Goal: Task Accomplishment & Management: Manage account settings

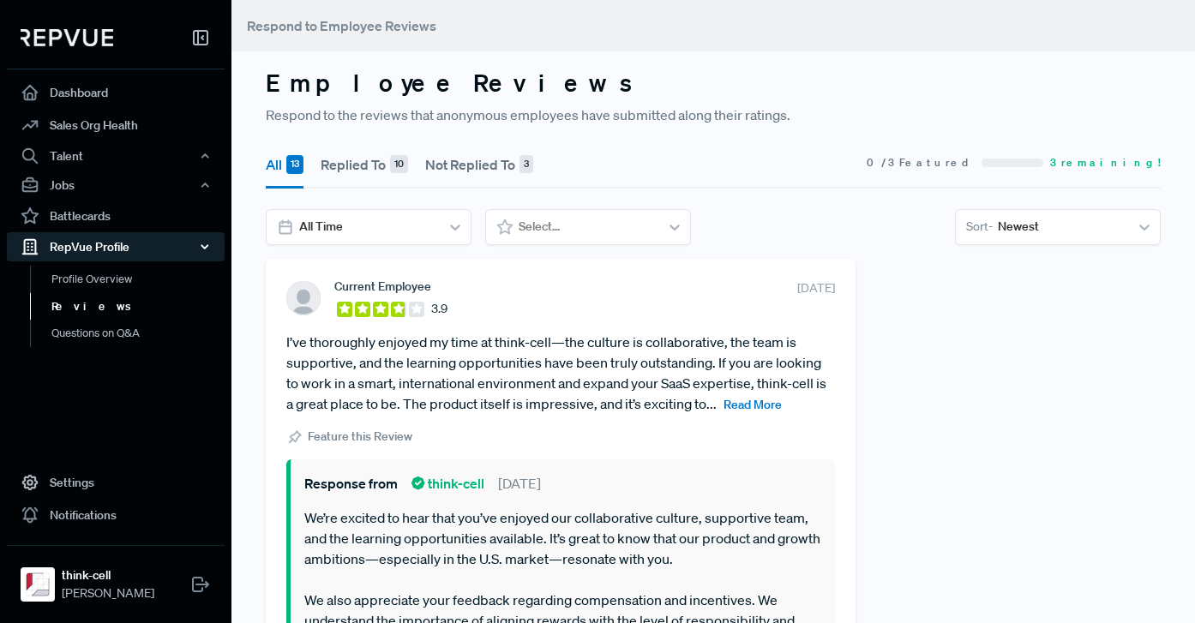
click at [115, 244] on div "RepVue Profile" at bounding box center [116, 246] width 218 height 29
click at [112, 259] on div "RepVue Profile" at bounding box center [116, 246] width 218 height 29
click at [95, 306] on link "Reviews" at bounding box center [139, 306] width 218 height 27
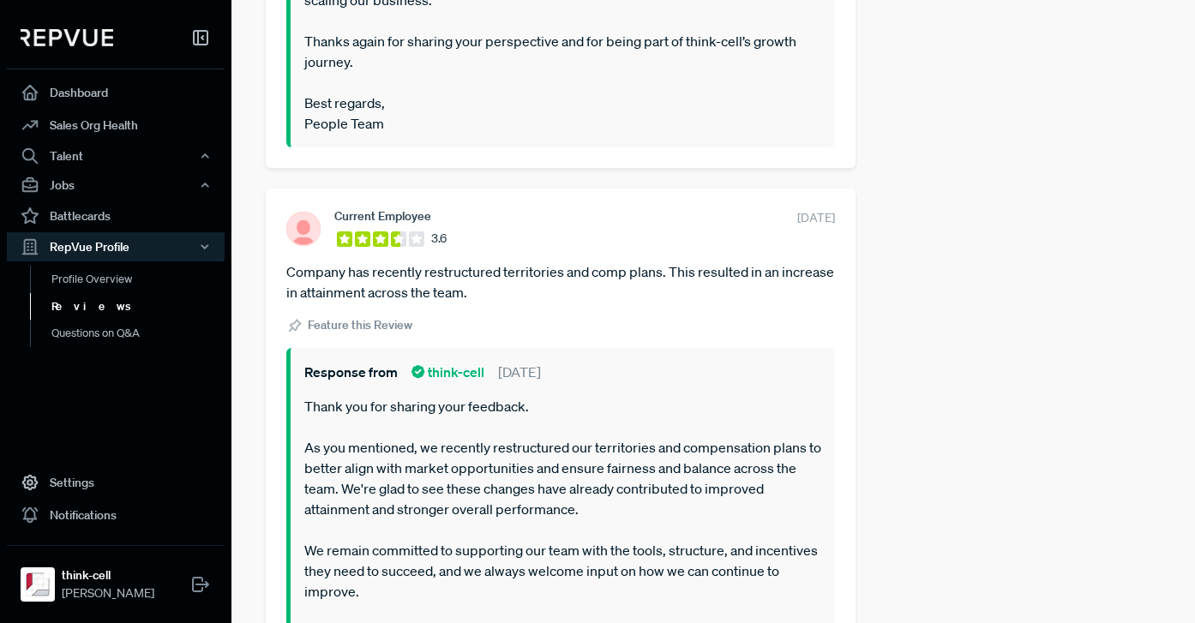
scroll to position [686, 0]
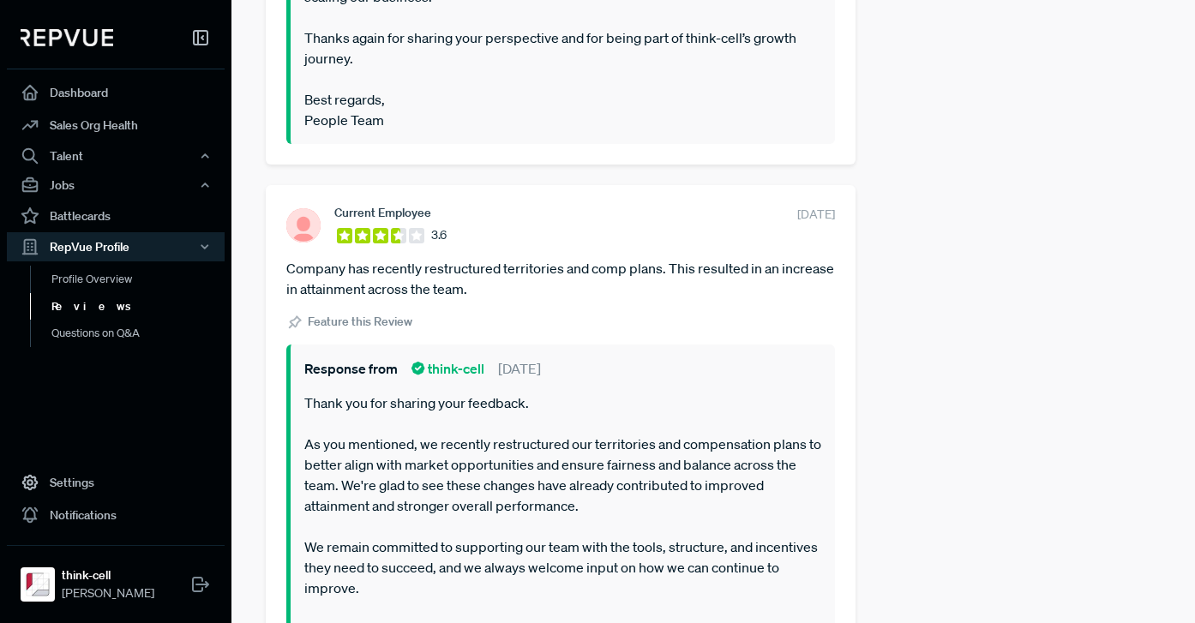
click at [560, 291] on article "Company has recently restructured territories and comp plans. This resulted in …" at bounding box center [560, 278] width 548 height 41
click at [557, 279] on article "Company has recently restructured territories and comp plans. This resulted in …" at bounding box center [560, 278] width 548 height 41
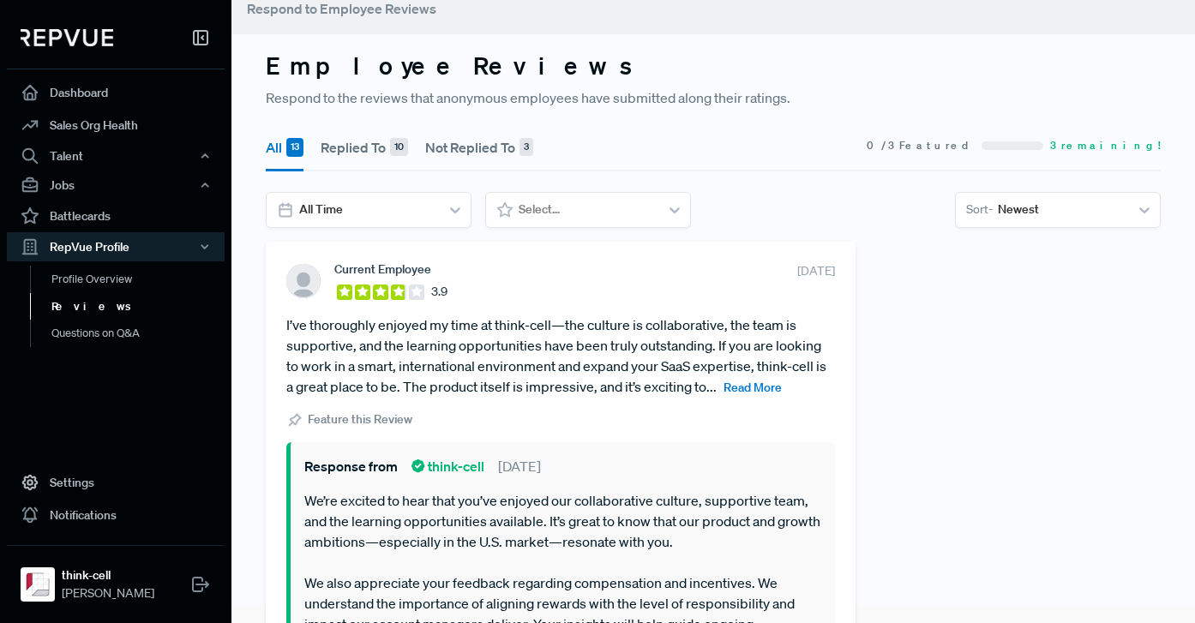
scroll to position [0, 0]
